Goal: Communication & Community: Answer question/provide support

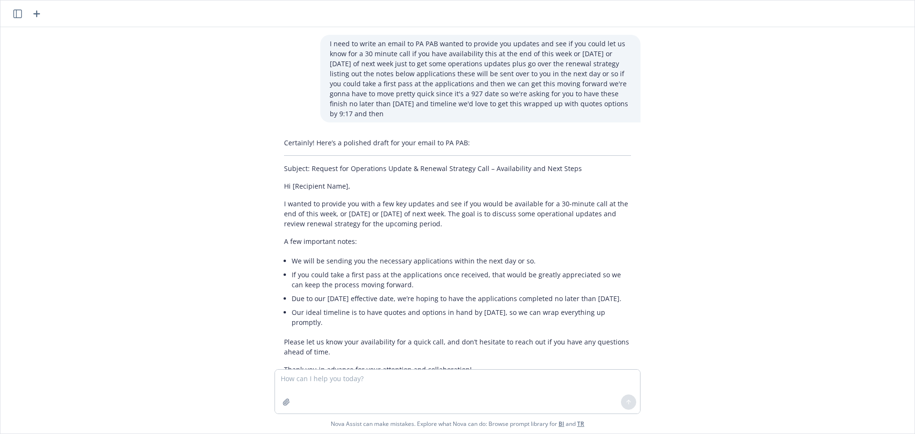
scroll to position [312, 0]
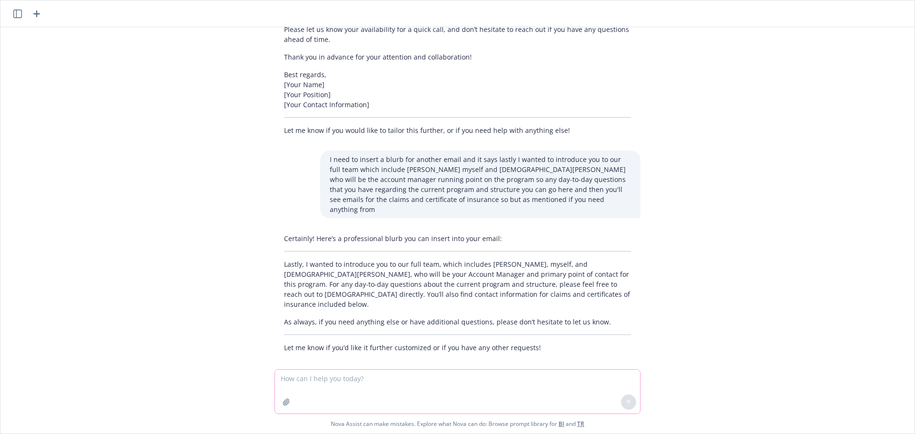
click at [483, 379] on textarea at bounding box center [457, 392] width 365 height 44
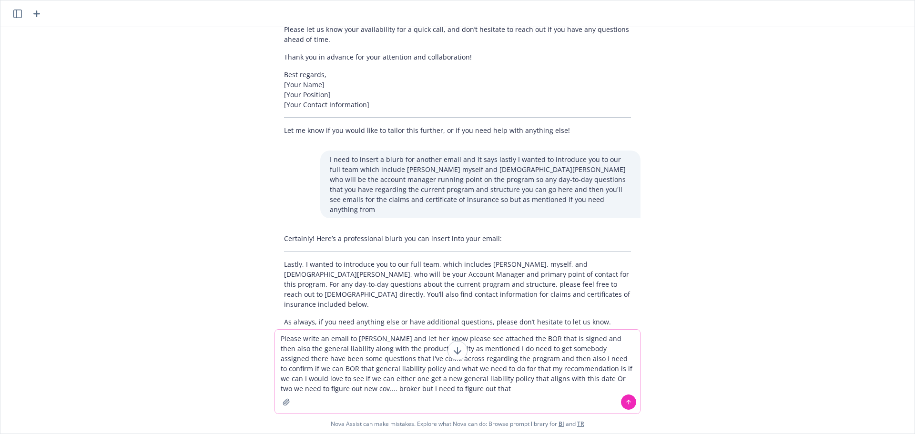
type textarea "Please write an email to [PERSON_NAME] and let her know please see attached the…"
click at [623, 398] on button at bounding box center [628, 401] width 15 height 15
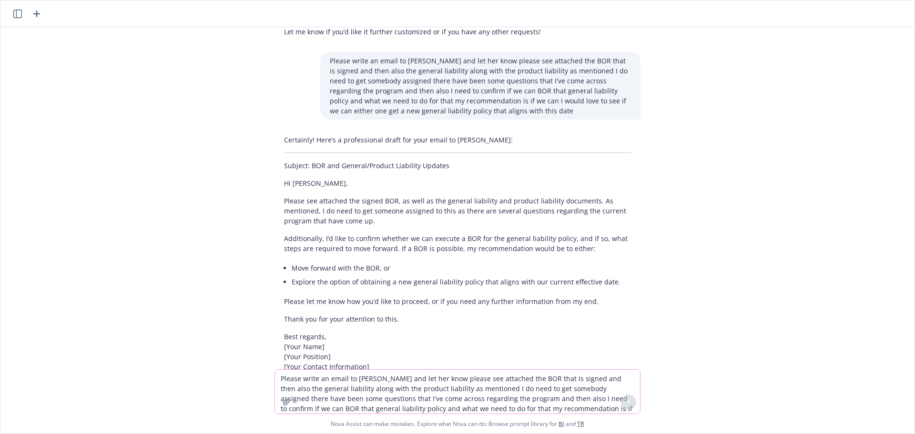
scroll to position [673, 0]
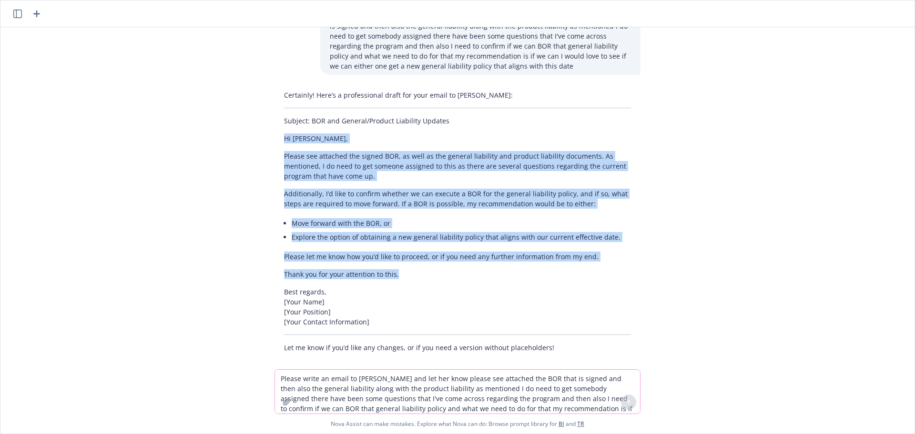
drag, startPoint x: 392, startPoint y: 265, endPoint x: 272, endPoint y: 126, distance: 183.1
click at [274, 126] on div "Certainly! Here’s a professional draft for your email to [PERSON_NAME]: Subject…" at bounding box center [457, 221] width 366 height 270
copy div "Hi [PERSON_NAME], Please see attached the signed BOR, as well as the general li…"
